Goal: Task Accomplishment & Management: Complete application form

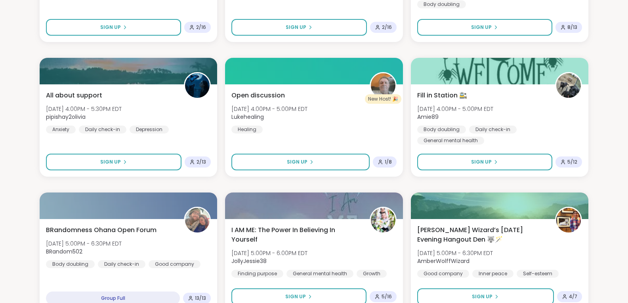
scroll to position [1631, 0]
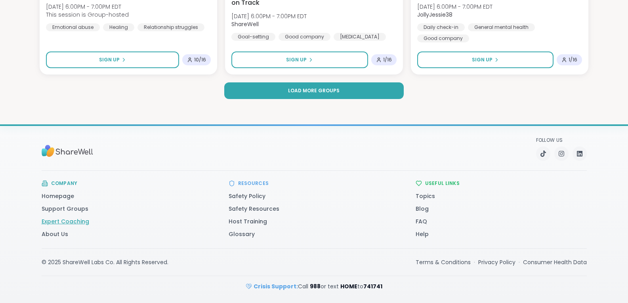
click at [76, 220] on link "Expert Coaching" at bounding box center [66, 221] width 48 height 8
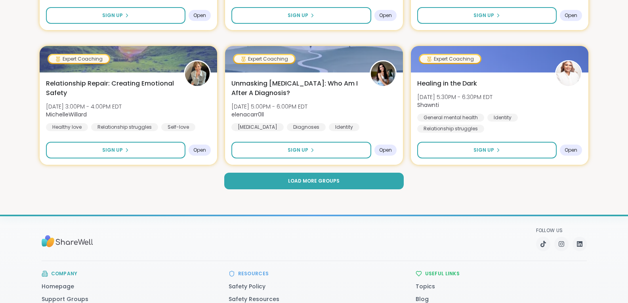
scroll to position [1631, 0]
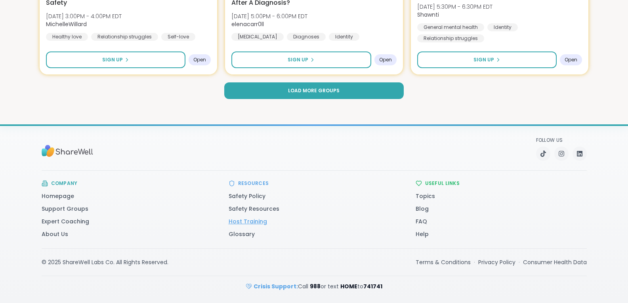
click at [249, 223] on link "Host Training" at bounding box center [247, 221] width 38 height 8
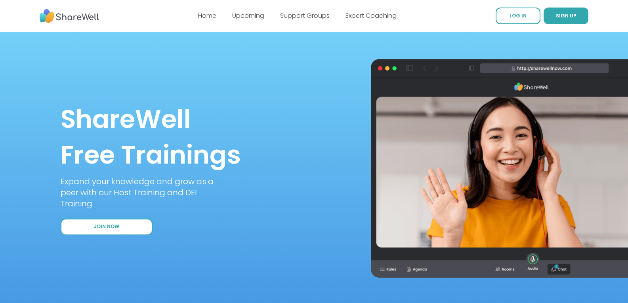
click at [125, 225] on button "Join Now" at bounding box center [107, 227] width 92 height 17
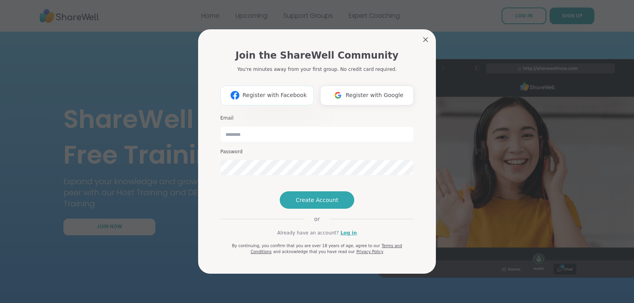
click at [291, 91] on span "Register with Facebook" at bounding box center [274, 95] width 64 height 8
click at [356, 91] on span "Register with Google" at bounding box center [374, 95] width 58 height 8
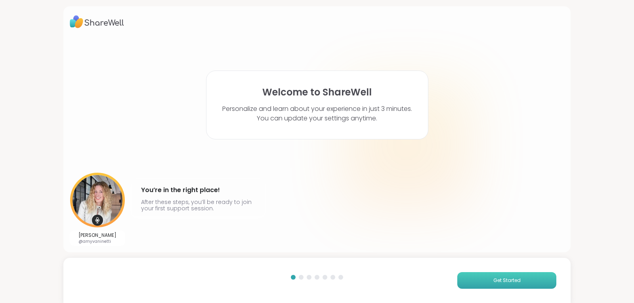
click at [480, 276] on button "Get Started" at bounding box center [506, 280] width 99 height 17
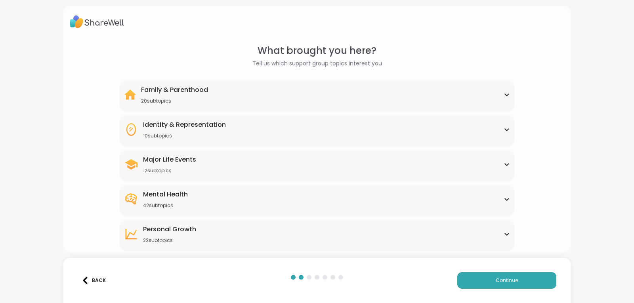
click at [228, 130] on div "Identity & Representation 10 subtopics" at bounding box center [317, 129] width 386 height 19
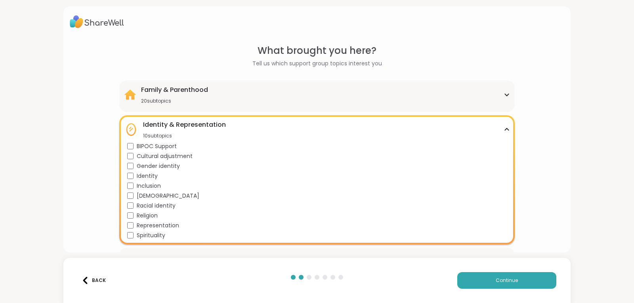
click at [209, 127] on div "Identity & Representation" at bounding box center [184, 125] width 83 height 10
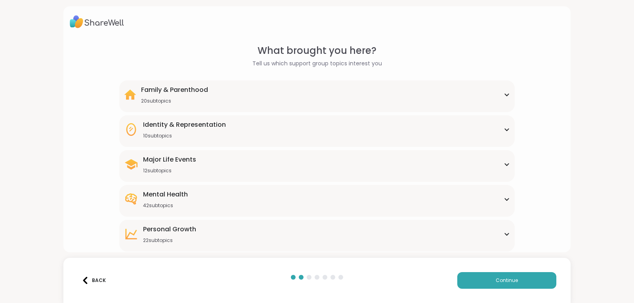
click at [181, 194] on div "Mental Health" at bounding box center [165, 195] width 45 height 10
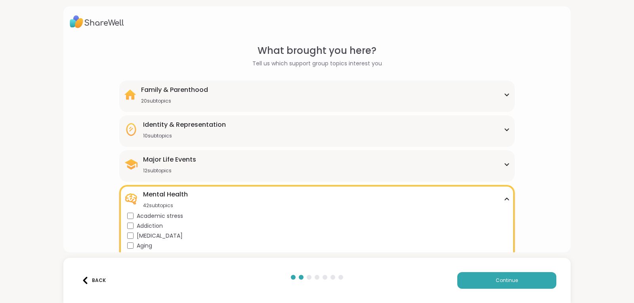
click at [181, 194] on div "Mental Health" at bounding box center [165, 195] width 45 height 10
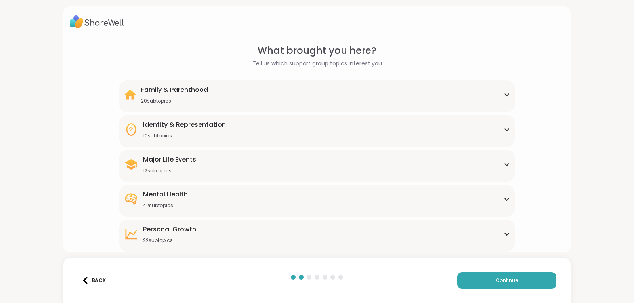
click at [163, 232] on div "Personal Growth" at bounding box center [169, 230] width 53 height 10
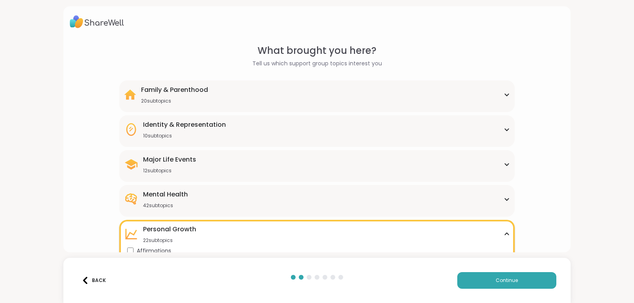
click at [627, 298] on html "What brought you here? Tell us which support group topics interest you Family &…" at bounding box center [317, 151] width 634 height 303
click at [595, 261] on div "What brought you here? Tell us which support group topics interest you Family &…" at bounding box center [317, 151] width 634 height 303
drag, startPoint x: 595, startPoint y: 261, endPoint x: 558, endPoint y: 243, distance: 41.3
click at [559, 243] on div "What brought you here? Tell us which support group topics interest you Family &…" at bounding box center [317, 151] width 634 height 303
click at [556, 241] on div "What brought you here? Tell us which support group topics interest you Family &…" at bounding box center [317, 291] width 494 height 494
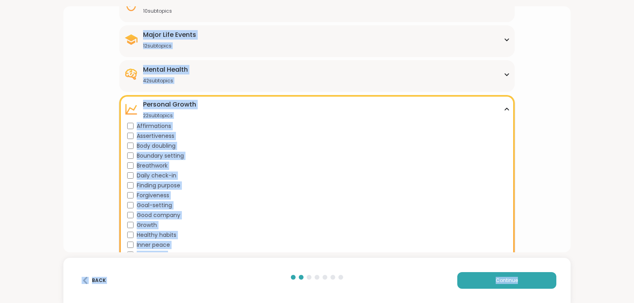
scroll to position [285, 0]
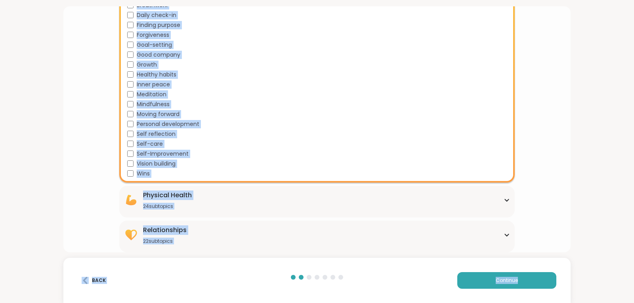
drag, startPoint x: 547, startPoint y: 141, endPoint x: 558, endPoint y: 270, distance: 129.5
click at [558, 270] on div "What brought you here? Tell us which support group topics interest you Family &…" at bounding box center [317, 151] width 634 height 303
click at [93, 136] on div "What brought you here? Tell us which support group topics interest you Family &…" at bounding box center [317, 5] width 494 height 494
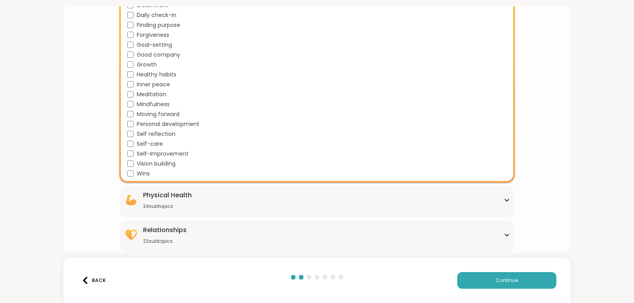
click at [143, 24] on span "Finding purpose" at bounding box center [159, 25] width 44 height 8
click at [143, 122] on span "Personal development" at bounding box center [168, 124] width 63 height 8
click at [474, 281] on button "Continue" at bounding box center [506, 280] width 99 height 17
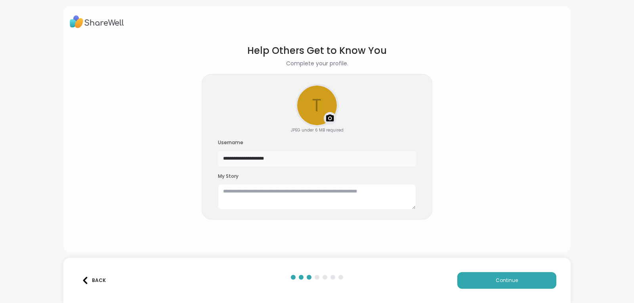
drag, startPoint x: 278, startPoint y: 160, endPoint x: 166, endPoint y: 162, distance: 111.7
click at [166, 162] on section "**********" at bounding box center [317, 141] width 494 height 209
type input "*****"
click at [326, 118] on img at bounding box center [330, 119] width 10 height 10
click at [247, 195] on textarea at bounding box center [317, 196] width 198 height 25
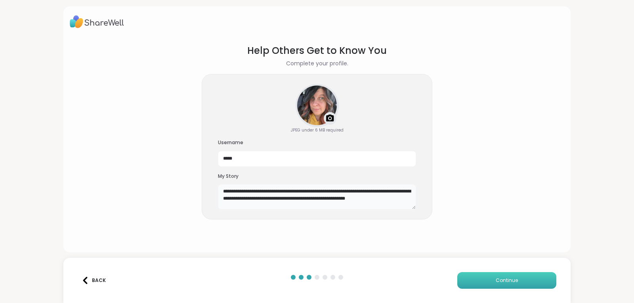
type textarea "**********"
click at [499, 281] on span "Continue" at bounding box center [506, 280] width 22 height 7
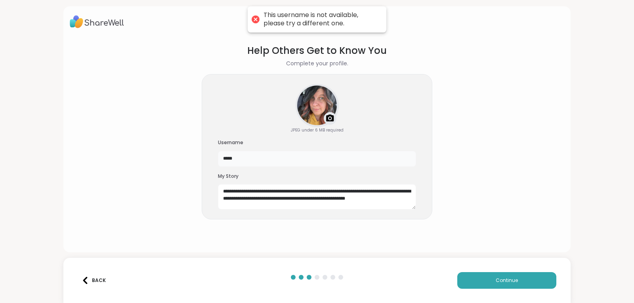
drag, startPoint x: 242, startPoint y: 158, endPoint x: 171, endPoint y: 171, distance: 72.5
click at [171, 171] on section "**********" at bounding box center [317, 141] width 494 height 209
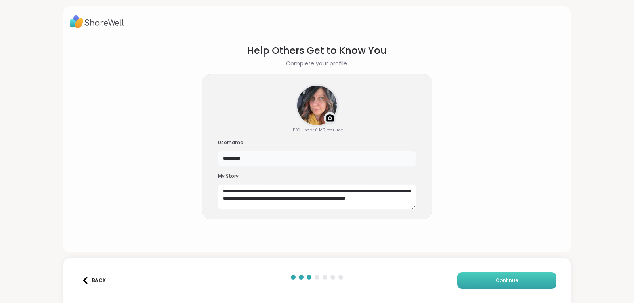
type input "*********"
click at [460, 276] on button "Continue" at bounding box center [506, 280] width 99 height 17
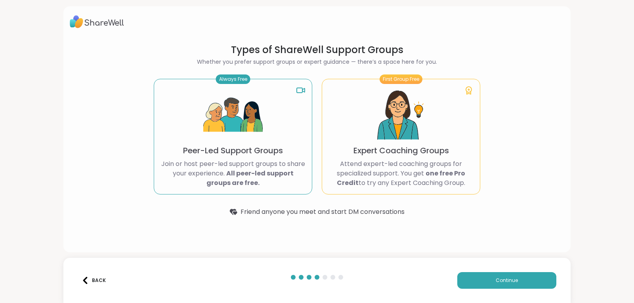
click at [248, 149] on p "Peer-Led Support Groups" at bounding box center [233, 150] width 100 height 11
click at [495, 278] on span "Continue" at bounding box center [506, 280] width 22 height 7
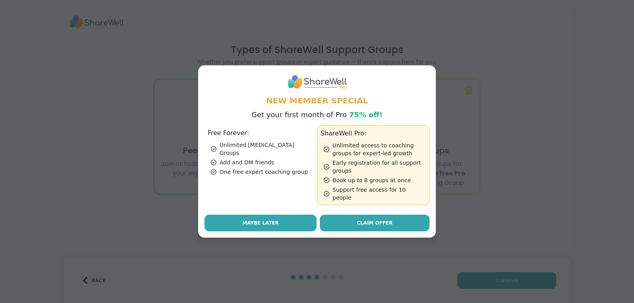
click at [270, 221] on span "Maybe Later" at bounding box center [260, 222] width 36 height 7
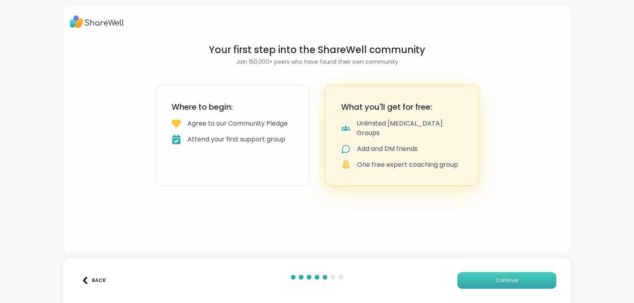
click at [489, 282] on button "Continue" at bounding box center [506, 280] width 99 height 17
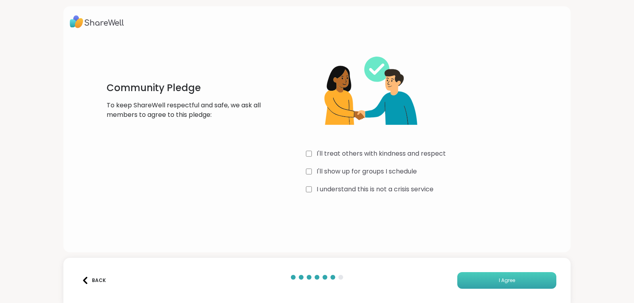
click at [505, 282] on span "I Agree" at bounding box center [507, 280] width 16 height 7
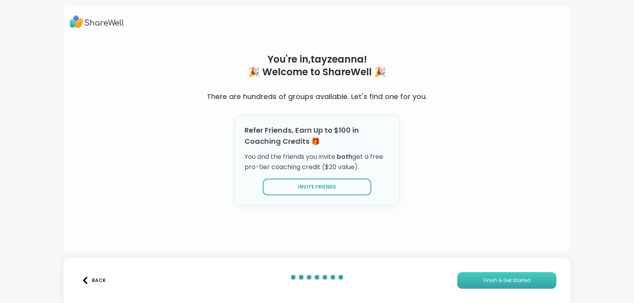
click at [501, 281] on span "Finish & Get Started" at bounding box center [506, 280] width 47 height 7
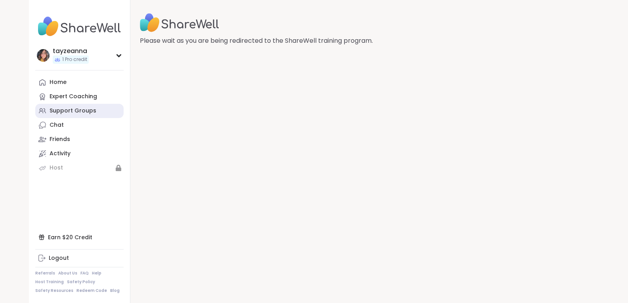
click at [69, 111] on div "Support Groups" at bounding box center [72, 111] width 47 height 8
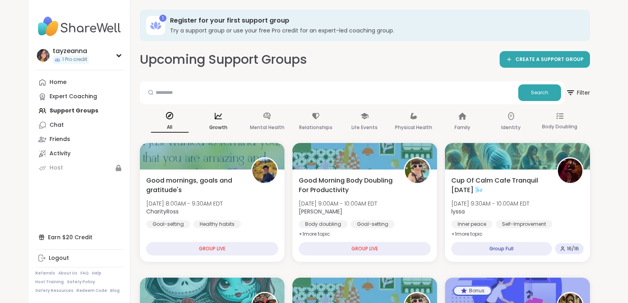
click at [215, 117] on icon at bounding box center [218, 116] width 7 height 6
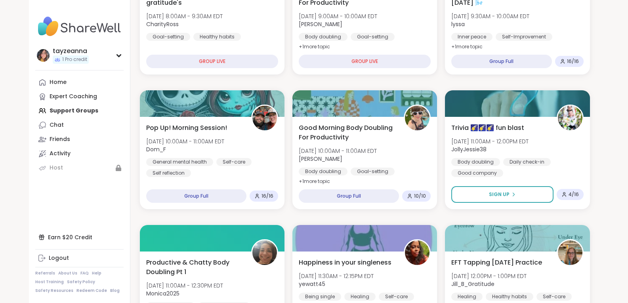
scroll to position [224, 0]
